Goal: Navigation & Orientation: Find specific page/section

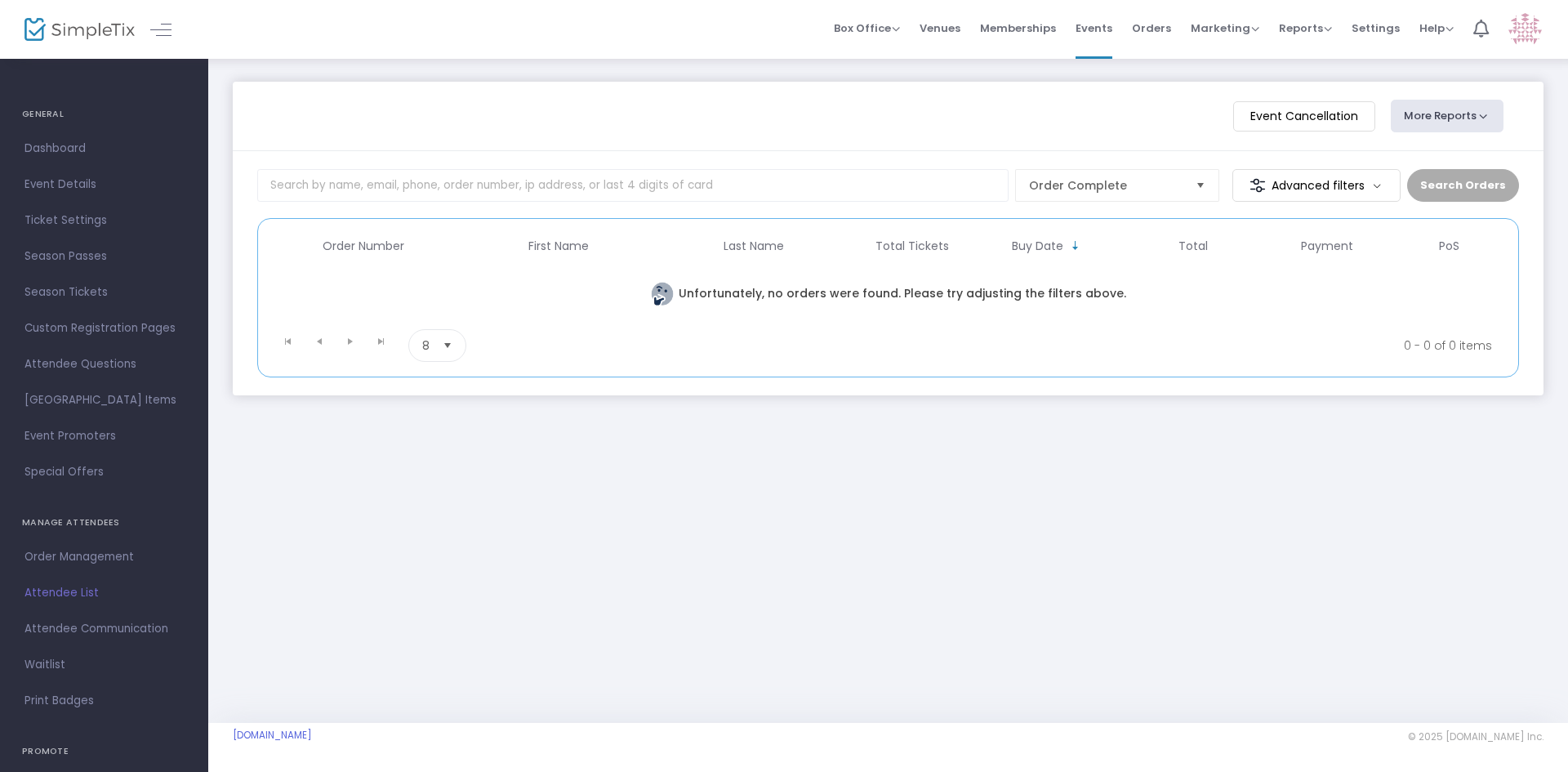
click at [66, 149] on span "Dashboard" at bounding box center [105, 149] width 159 height 22
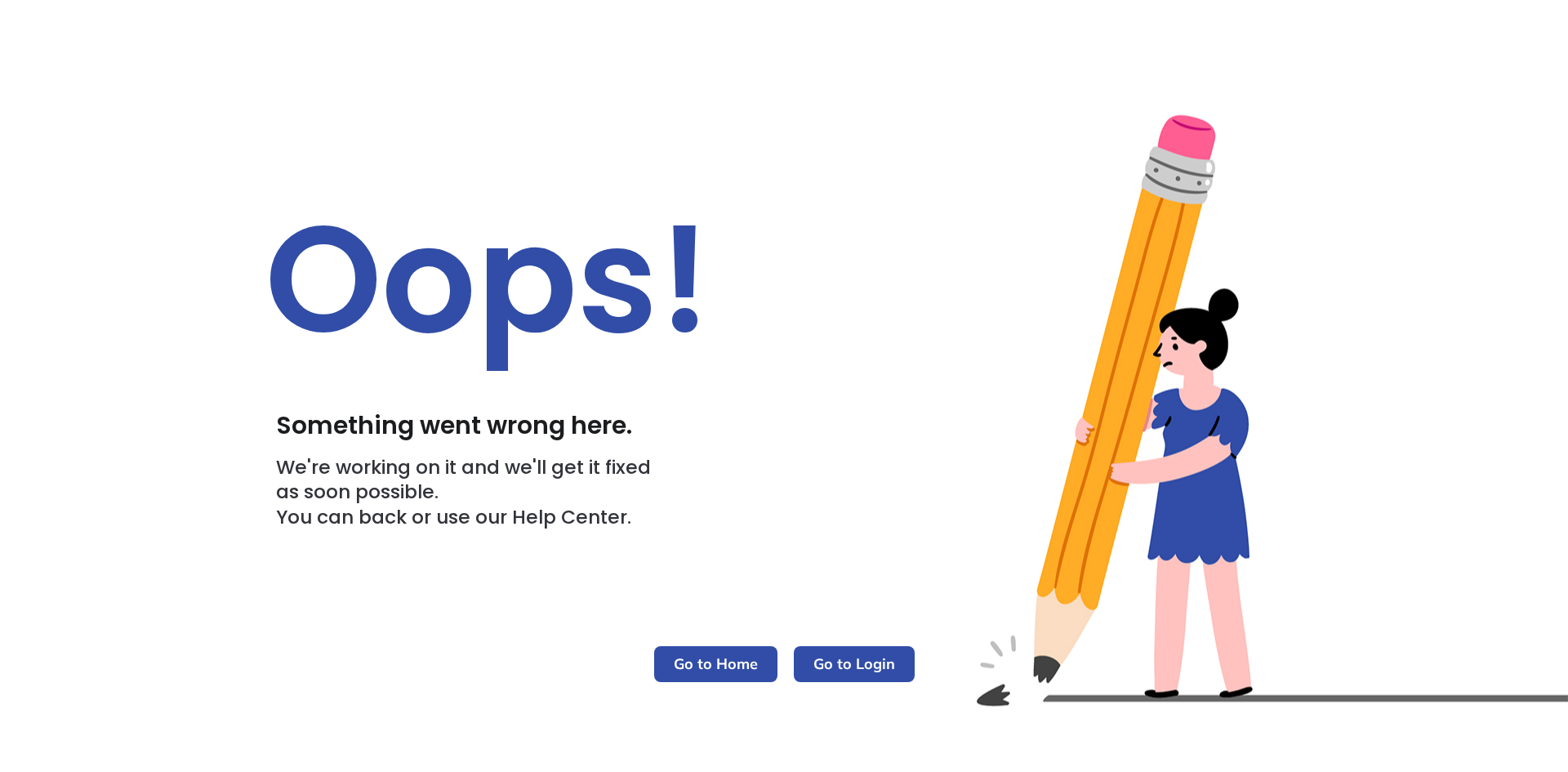
click at [844, 662] on m-button "Go to Login" at bounding box center [855, 664] width 121 height 36
